Goal: Information Seeking & Learning: Learn about a topic

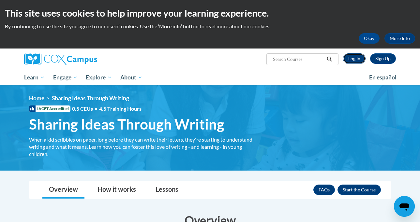
click at [366, 59] on link "Log In" at bounding box center [354, 58] width 23 height 10
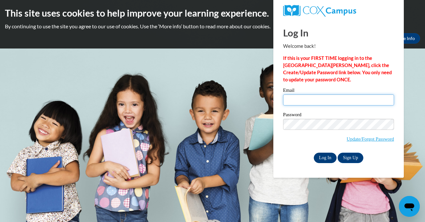
type input "yalitzarod0622@gmail.com"
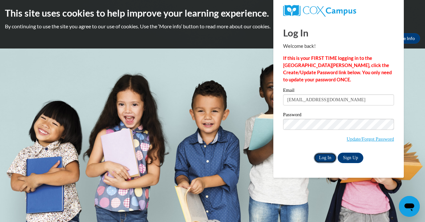
click at [326, 158] on input "Log In" at bounding box center [325, 158] width 23 height 10
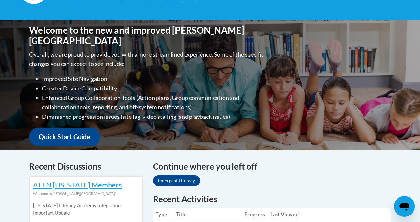
scroll to position [193, 0]
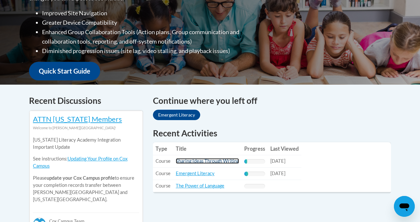
click at [215, 161] on link "Sharing Ideas Through Writing" at bounding box center [207, 162] width 63 height 6
click at [190, 162] on link "Sharing Ideas Through Writing" at bounding box center [207, 162] width 63 height 6
click at [230, 161] on link "Sharing Ideas Through Writing" at bounding box center [207, 162] width 63 height 6
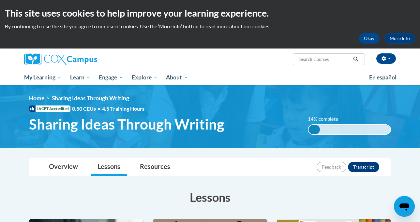
click at [333, 59] on input "Search..." at bounding box center [325, 59] width 52 height 8
type input "711"
click at [370, 40] on button "Okay" at bounding box center [369, 38] width 21 height 10
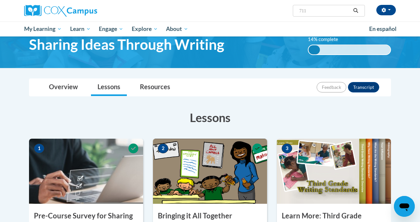
scroll to position [28, 0]
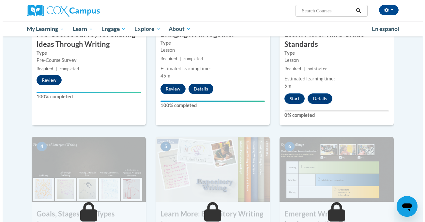
scroll to position [214, 0]
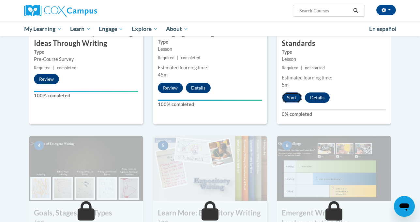
click at [296, 93] on button "Start" at bounding box center [292, 98] width 20 height 10
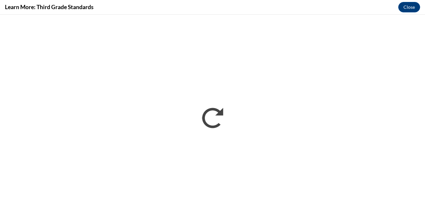
scroll to position [0, 0]
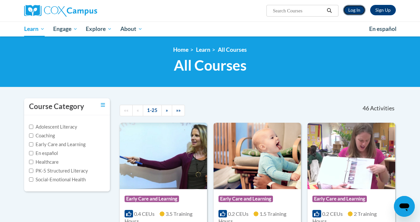
click at [365, 9] on link "Log In" at bounding box center [354, 10] width 23 height 10
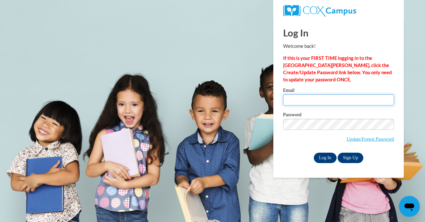
type input "[EMAIL_ADDRESS][DOMAIN_NAME]"
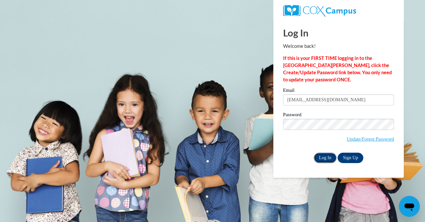
click at [332, 158] on input "Log In" at bounding box center [325, 158] width 23 height 10
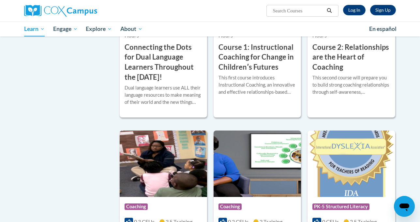
scroll to position [311, 0]
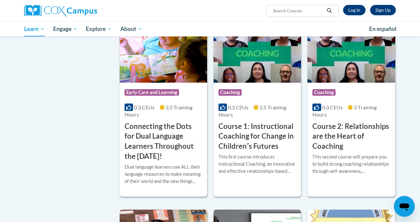
click at [151, 165] on div "Dual language learners use ALL their language resources to make meaning of thei…" at bounding box center [164, 177] width 78 height 26
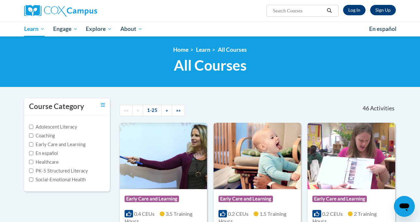
click at [37, 144] on label "Early Care and Learning" at bounding box center [57, 144] width 56 height 7
click at [33, 144] on input "Early Care and Learning" at bounding box center [31, 145] width 4 height 4
checkbox input "true"
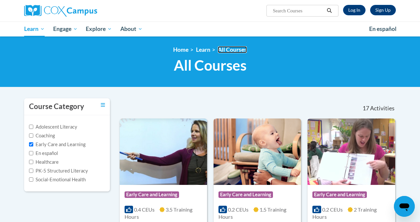
click at [227, 51] on link "All Courses" at bounding box center [232, 49] width 29 height 7
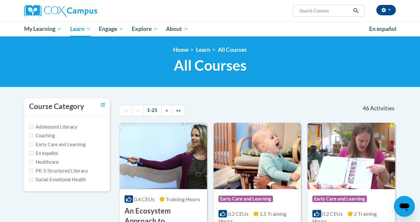
click at [63, 145] on label "Early Care and Learning" at bounding box center [57, 144] width 56 height 7
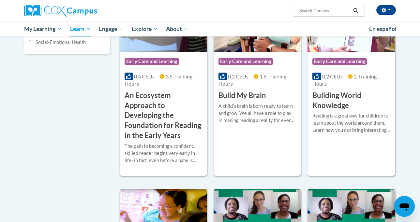
scroll to position [130, 0]
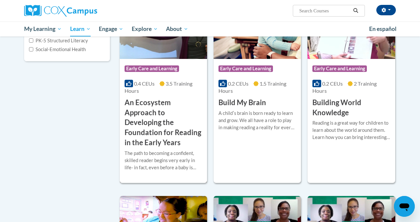
click at [166, 71] on span "Early Care and Learning" at bounding box center [152, 69] width 54 height 7
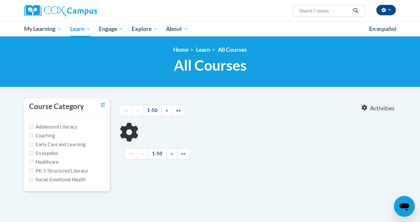
scroll to position [124, 0]
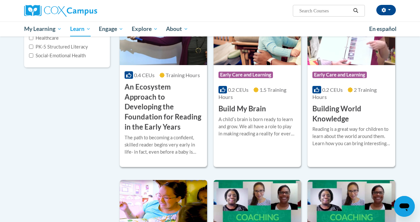
click at [351, 9] on input "Search..." at bounding box center [325, 11] width 52 height 8
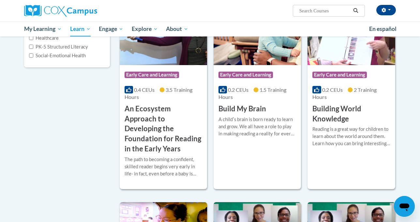
click at [324, 15] on span "Search Search..." at bounding box center [329, 11] width 72 height 12
click at [325, 10] on input "Search..." at bounding box center [325, 11] width 52 height 8
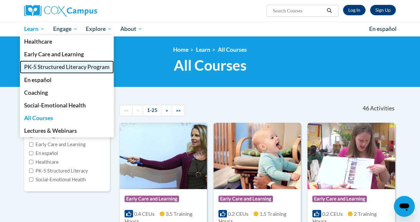
click at [32, 64] on span "PK-5 Structured Literacy Program" at bounding box center [66, 67] width 85 height 7
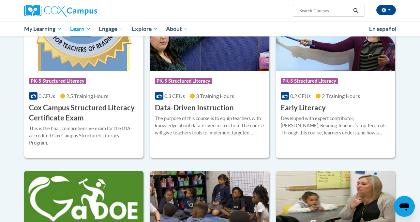
scroll to position [180, 0]
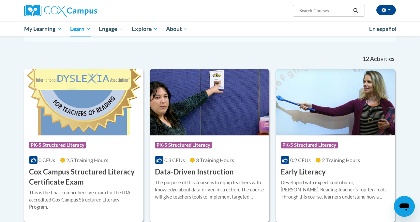
click at [322, 10] on input "Search..." at bounding box center [325, 11] width 52 height 8
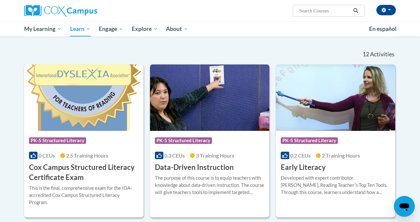
scroll to position [185, 0]
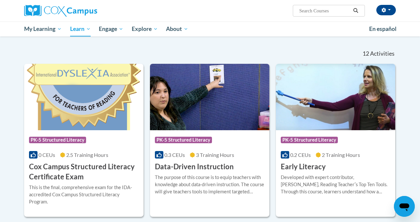
click at [323, 8] on input "Search..." at bounding box center [325, 11] width 52 height 8
type input "711"
click at [358, 9] on icon "Search" at bounding box center [356, 10] width 5 height 5
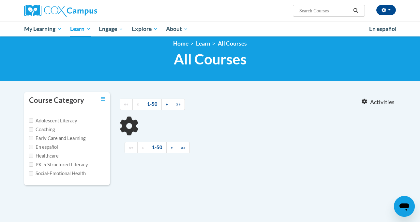
type input "711"
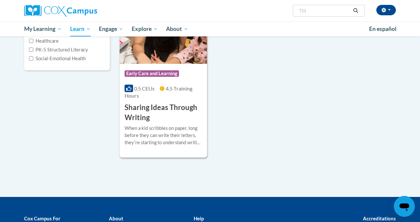
scroll to position [124, 0]
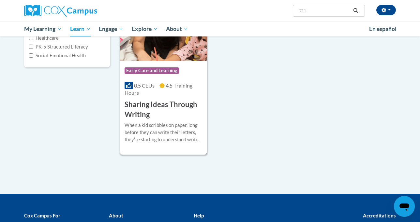
click at [162, 72] on span "Early Care and Learning" at bounding box center [152, 71] width 54 height 7
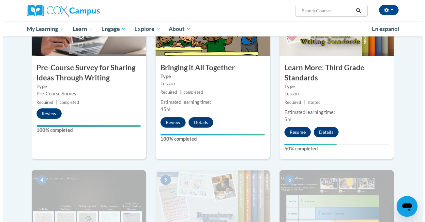
scroll to position [181, 0]
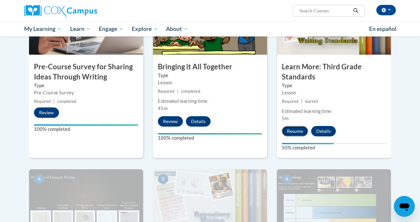
click at [301, 126] on button "Resume" at bounding box center [295, 131] width 26 height 10
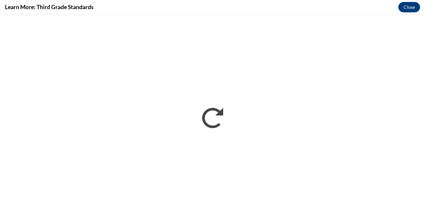
scroll to position [0, 0]
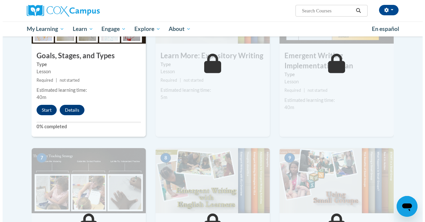
scroll to position [402, 0]
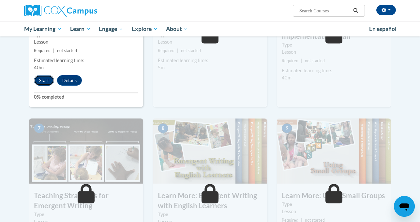
click at [34, 75] on button "Start" at bounding box center [44, 80] width 20 height 10
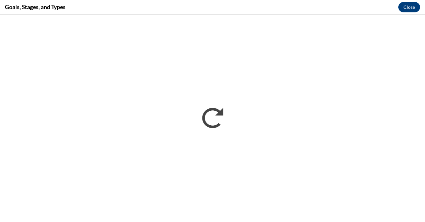
scroll to position [0, 0]
